Goal: Find specific page/section: Find specific page/section

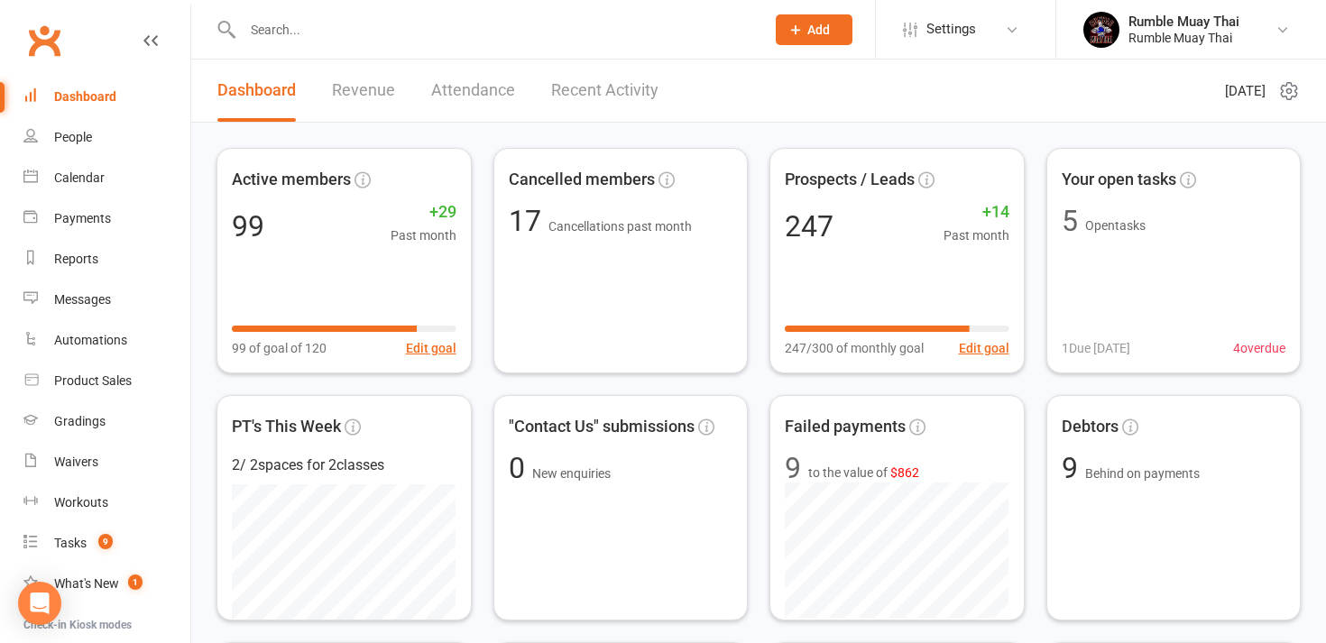
click at [277, 25] on input "text" at bounding box center [494, 29] width 515 height 25
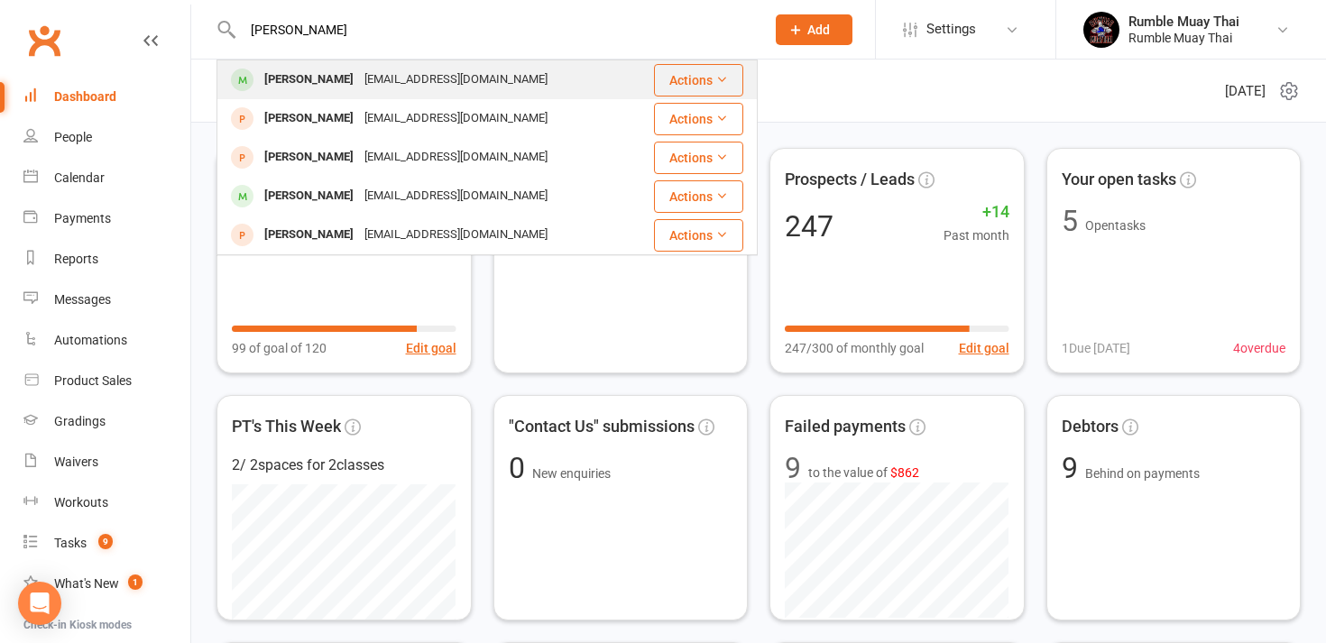
type input "[PERSON_NAME]"
click at [281, 78] on div "[PERSON_NAME]" at bounding box center [309, 80] width 100 height 26
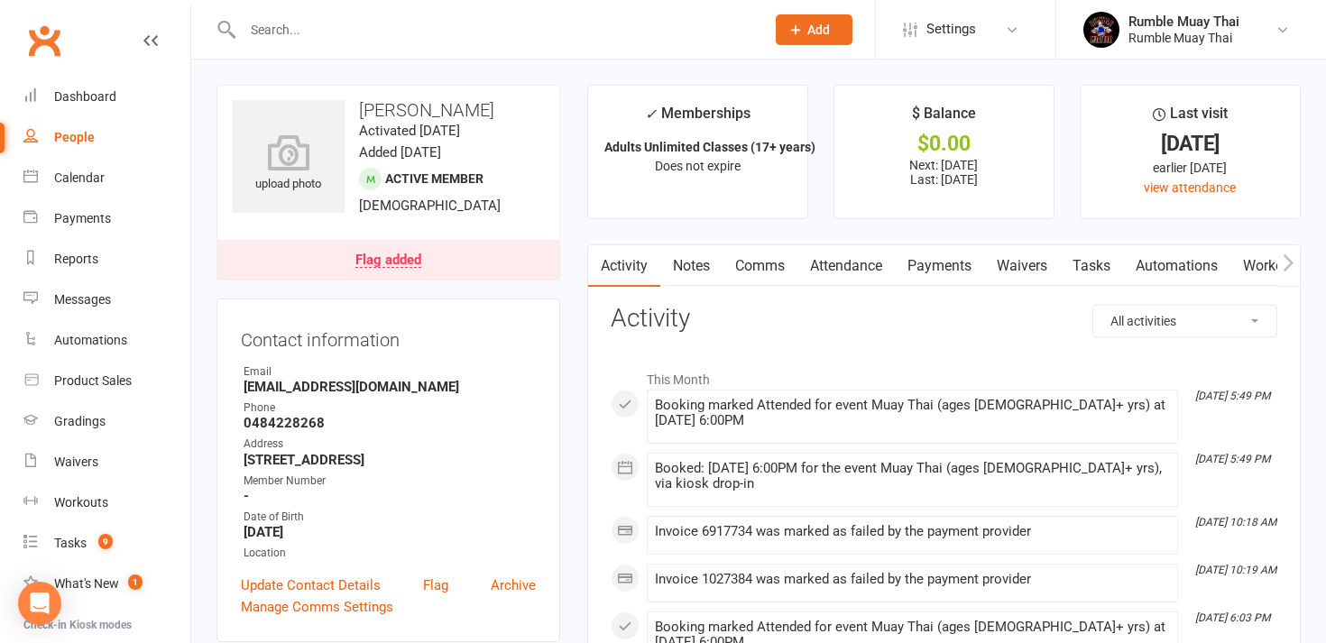
click at [79, 98] on div "Dashboard" at bounding box center [85, 96] width 62 height 14
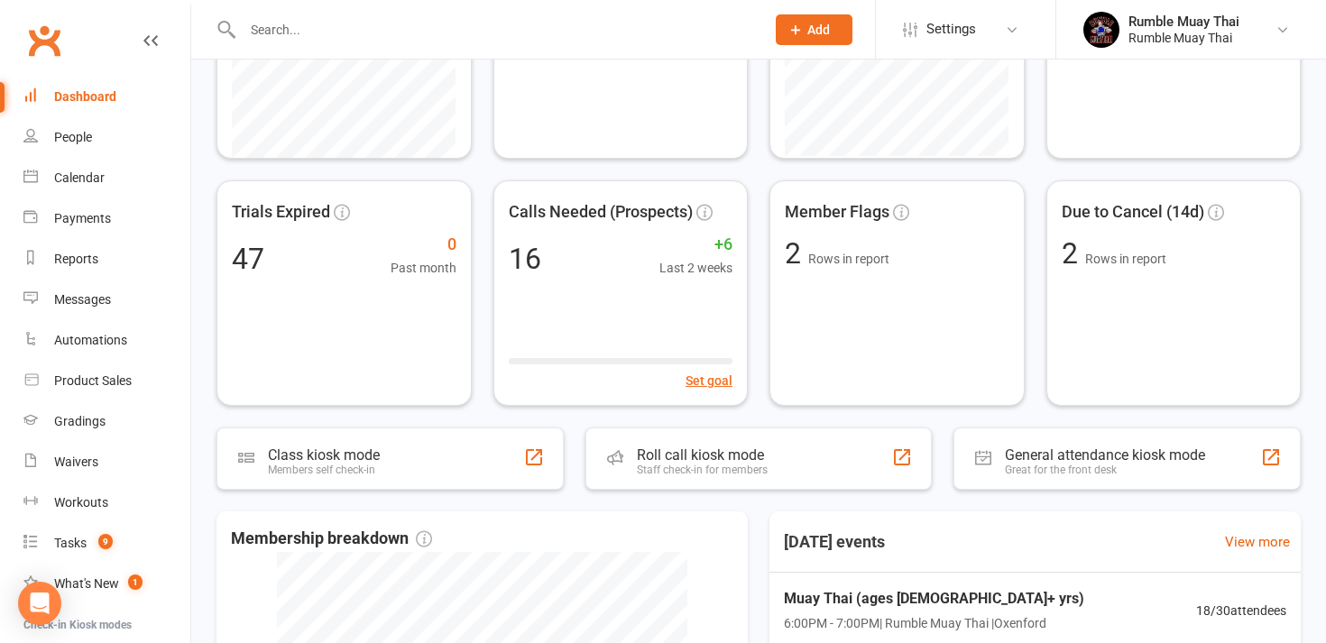
scroll to position [469, 0]
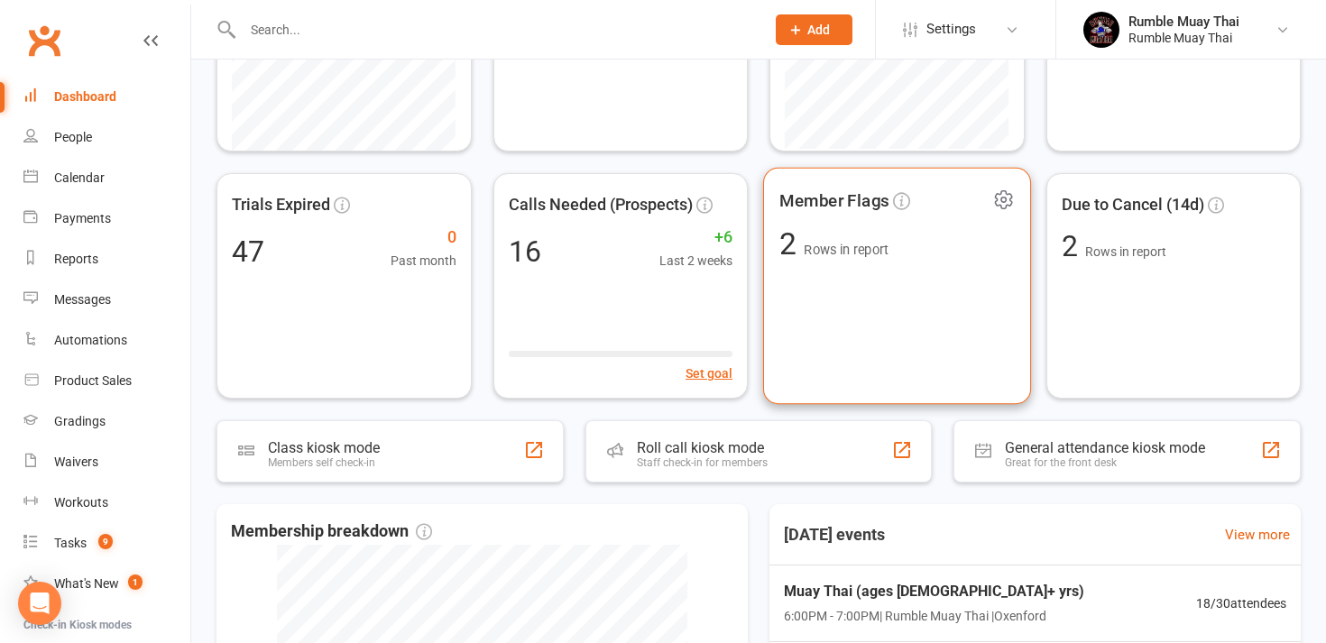
click at [807, 313] on div "Member Flags 2 Rows in report" at bounding box center [897, 286] width 268 height 237
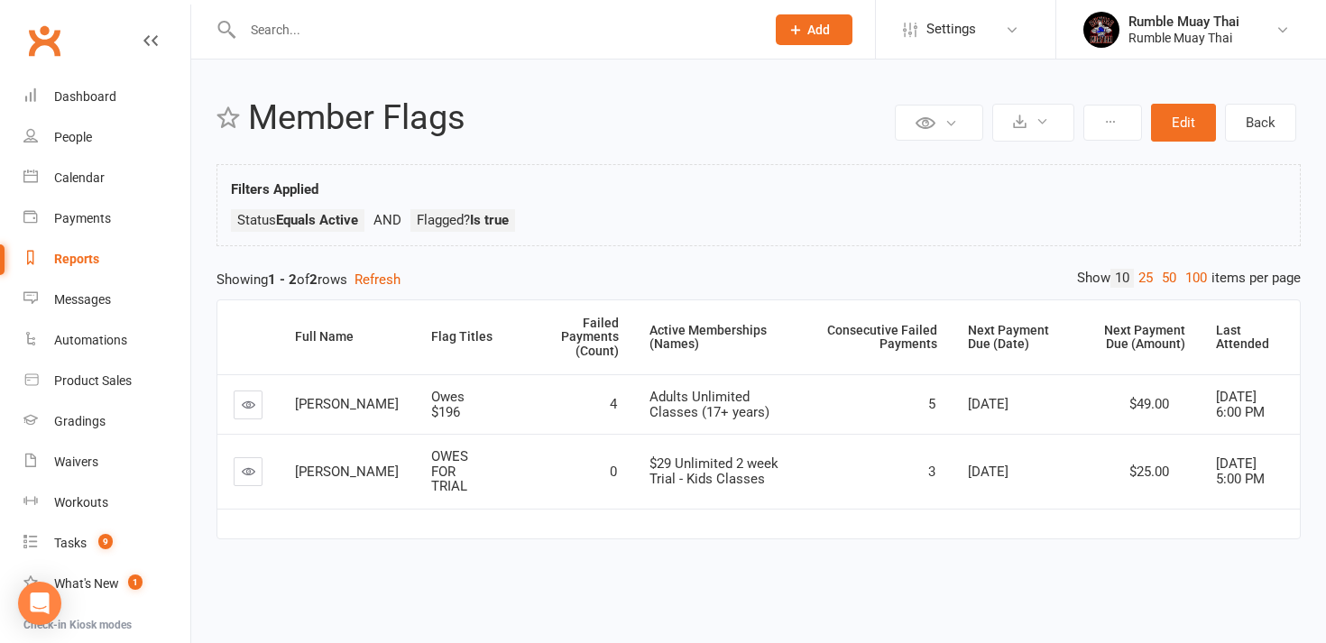
click at [206, 318] on div "Private Report Only visible by me Public Report Visible to everyone Export to C…" at bounding box center [758, 329] width 1135 height 539
click at [89, 97] on div "Dashboard" at bounding box center [85, 96] width 62 height 14
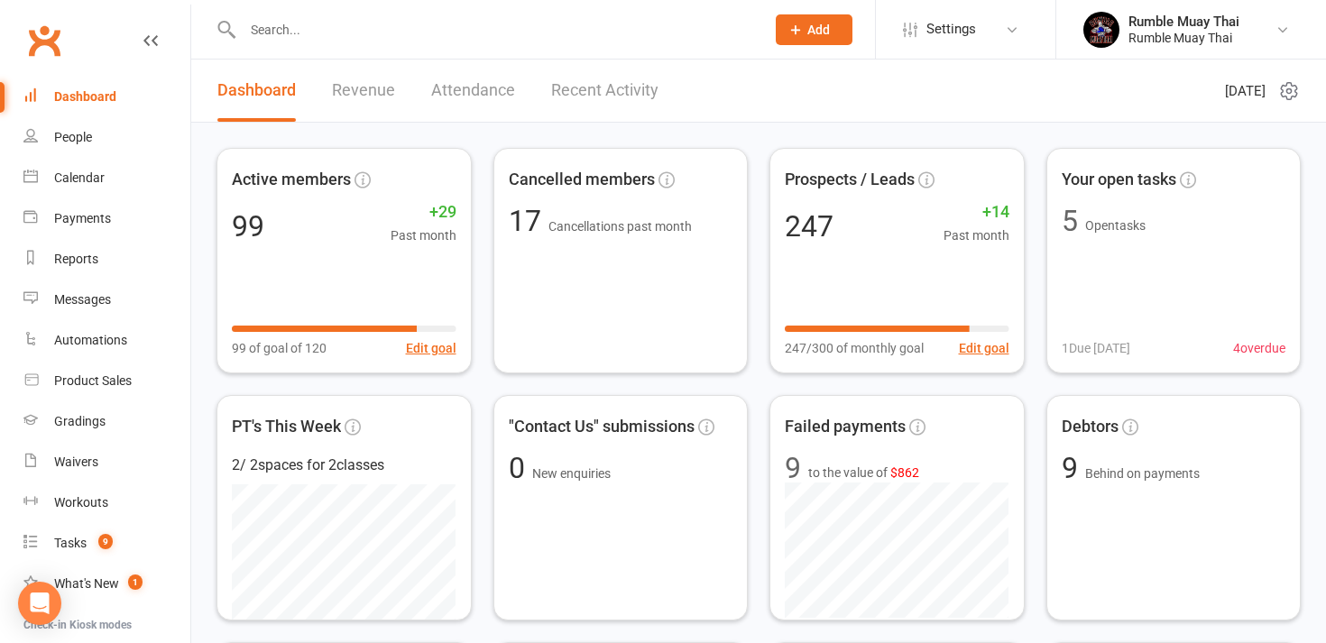
click at [479, 467] on div "Active members 99 +29 Past month 99 of goal of 120 Edit goal Cancelled members …" at bounding box center [758, 508] width 1084 height 720
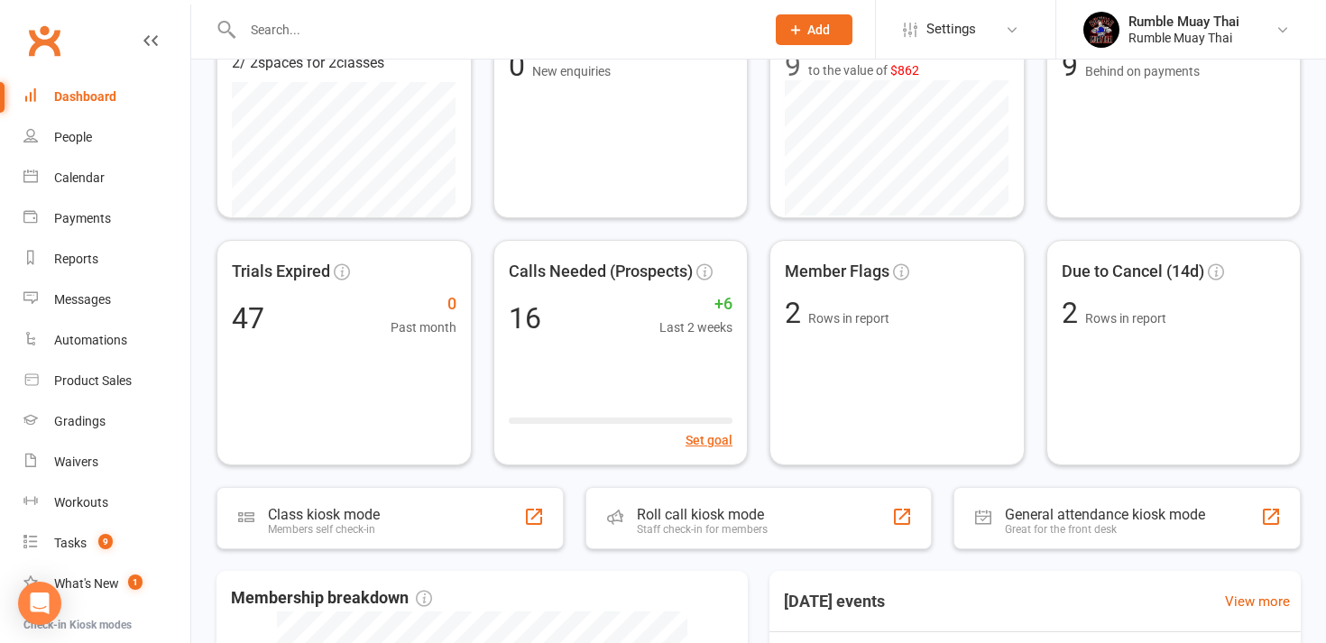
scroll to position [366, 0]
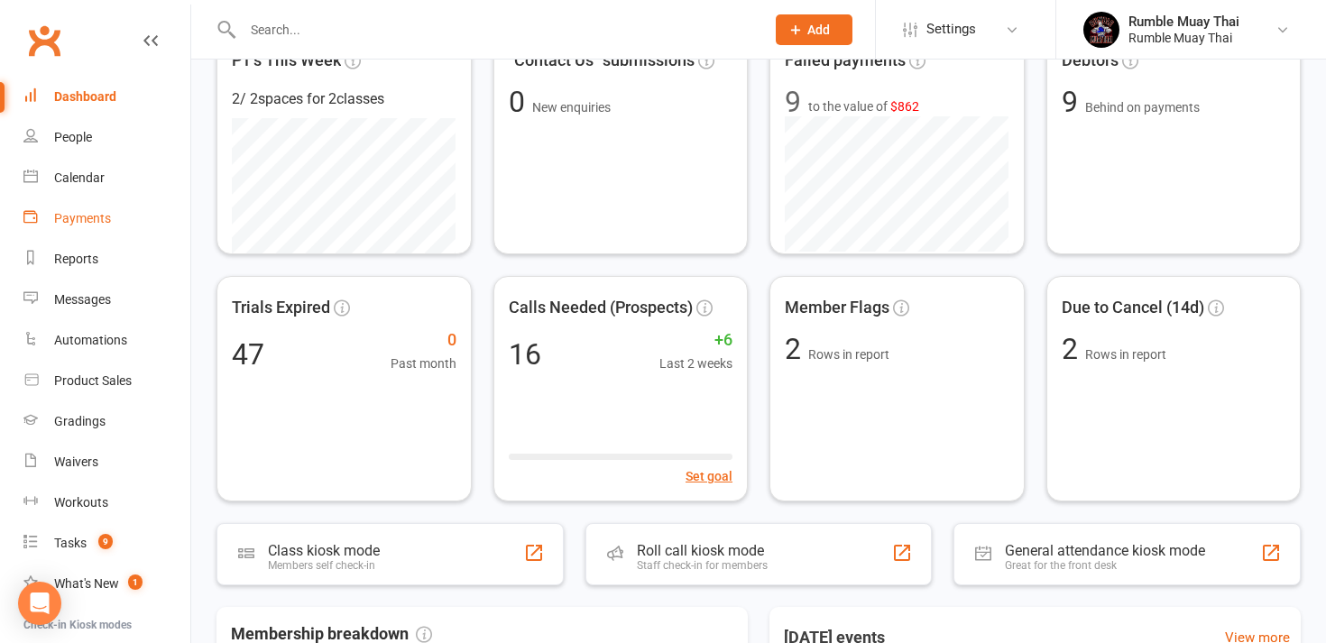
click at [81, 219] on div "Payments" at bounding box center [82, 218] width 57 height 14
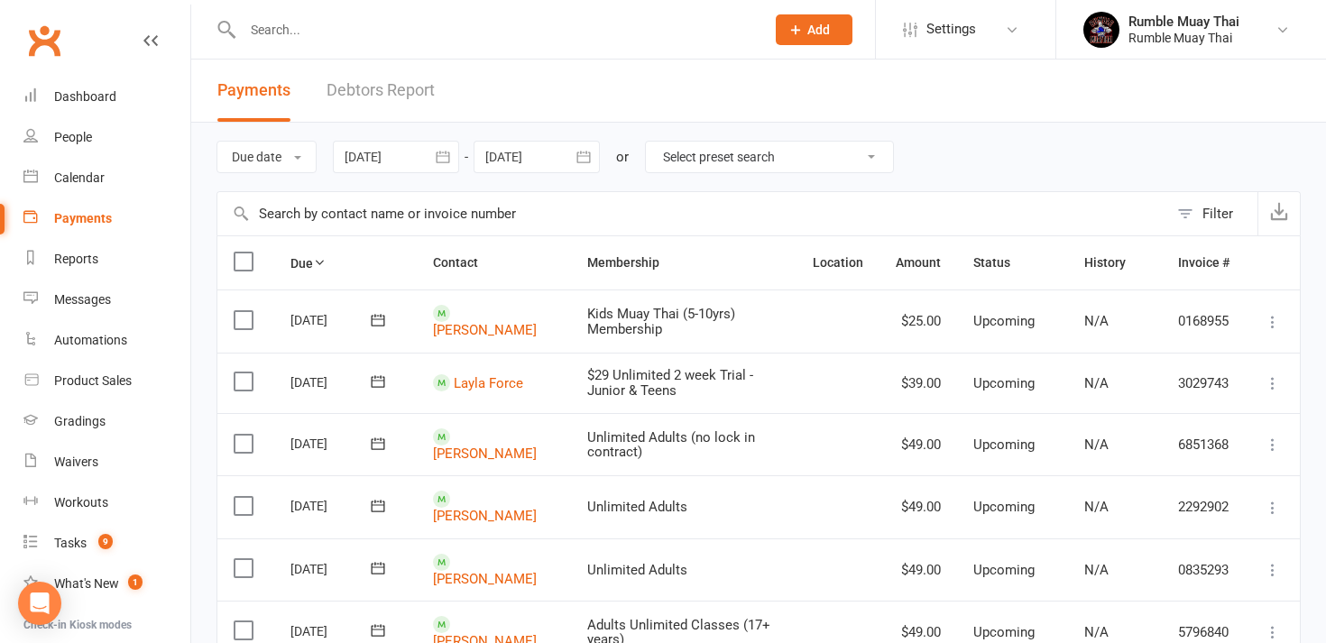
click at [270, 39] on input "text" at bounding box center [494, 29] width 515 height 25
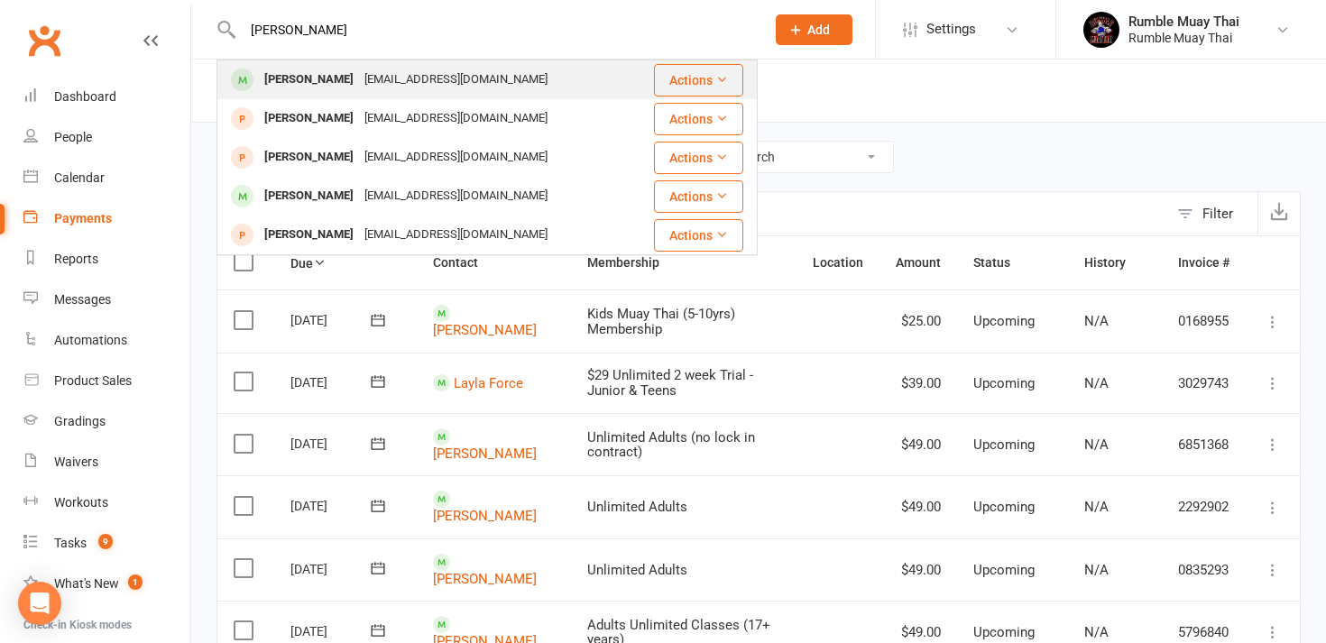
type input "[PERSON_NAME]"
click at [301, 83] on div "[PERSON_NAME]" at bounding box center [309, 80] width 100 height 26
